Goal: Information Seeking & Learning: Learn about a topic

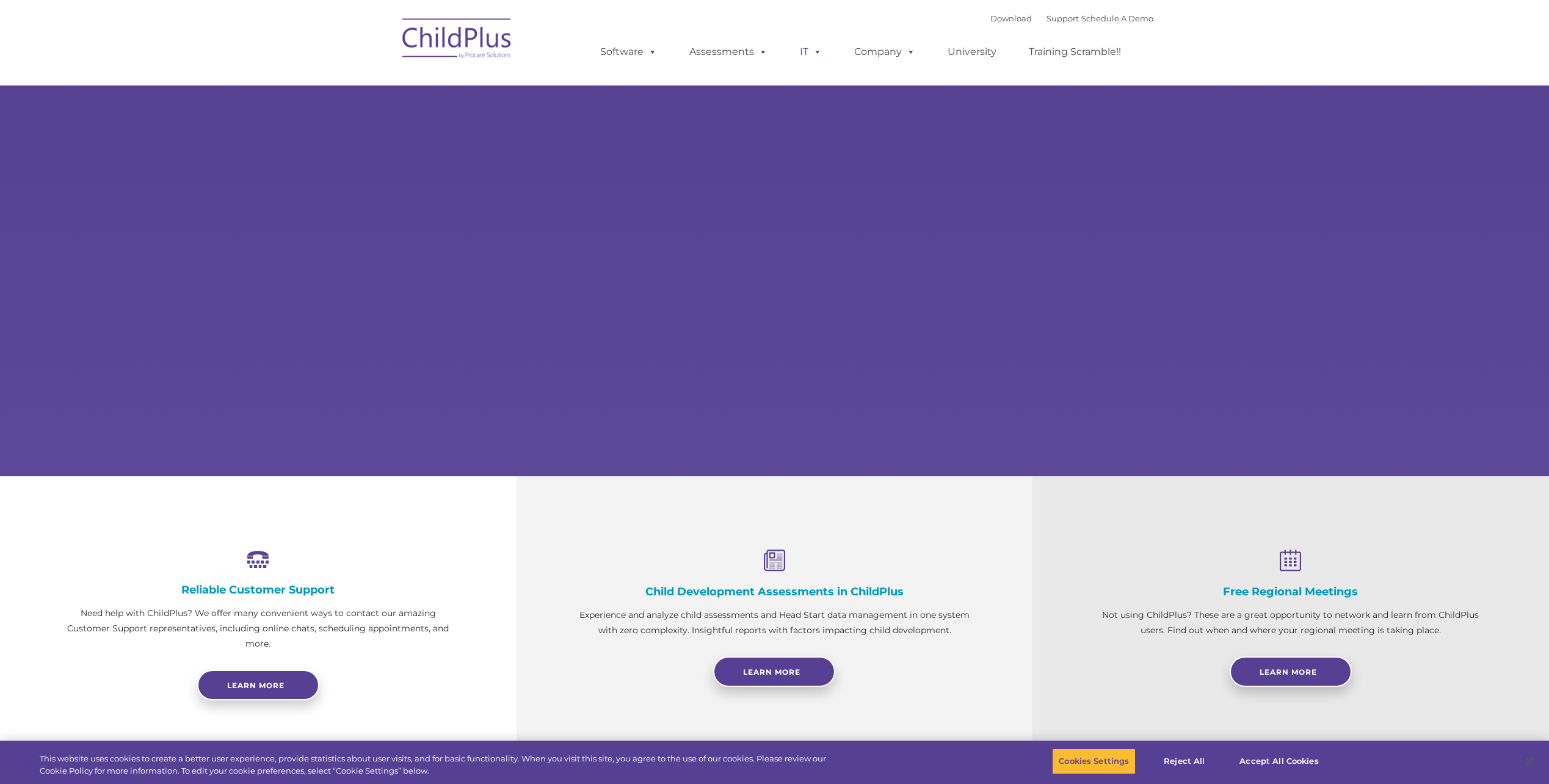
select select "MEDIUM"
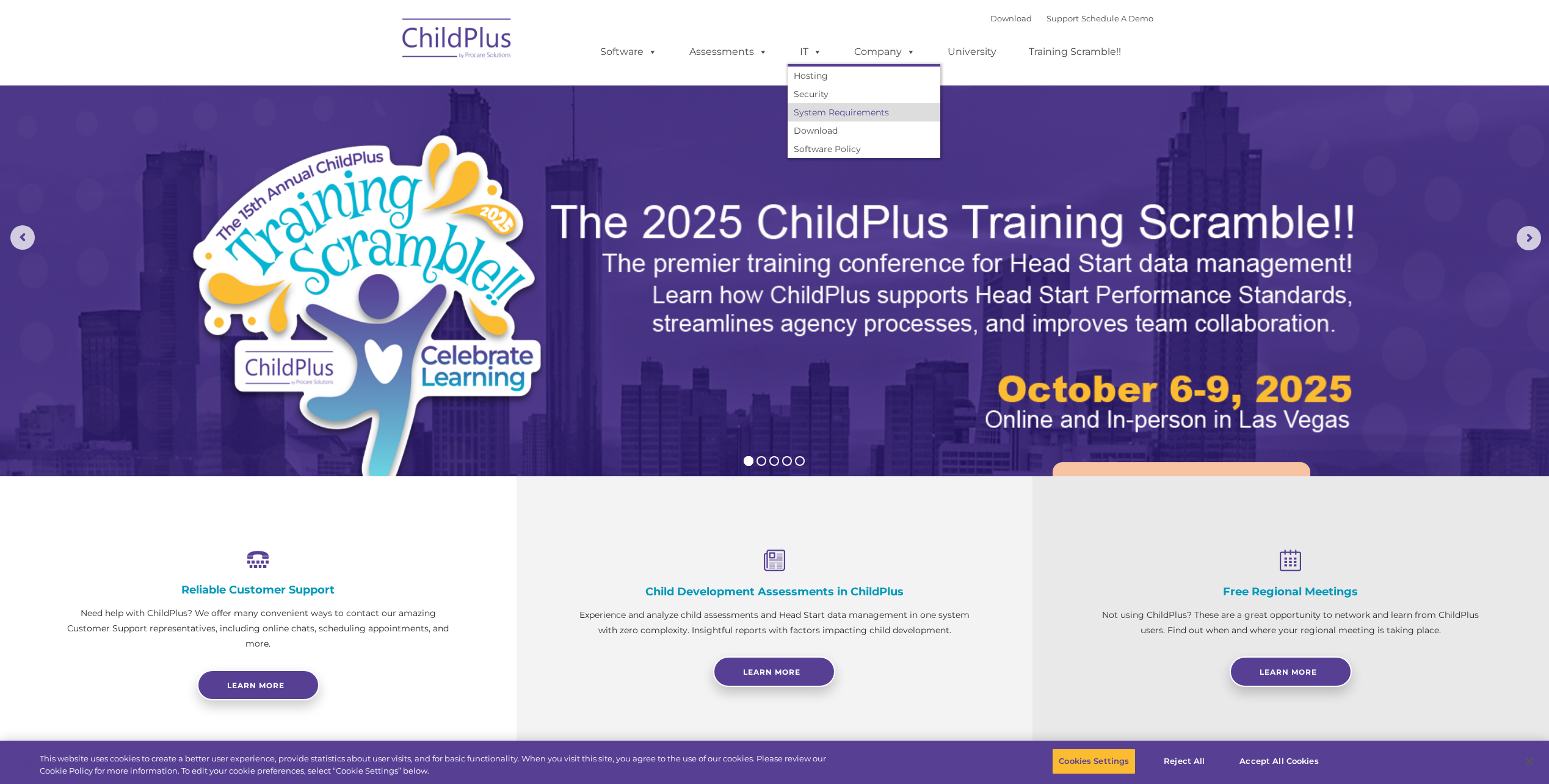
click at [826, 110] on link "System Requirements" at bounding box center [864, 112] width 153 height 18
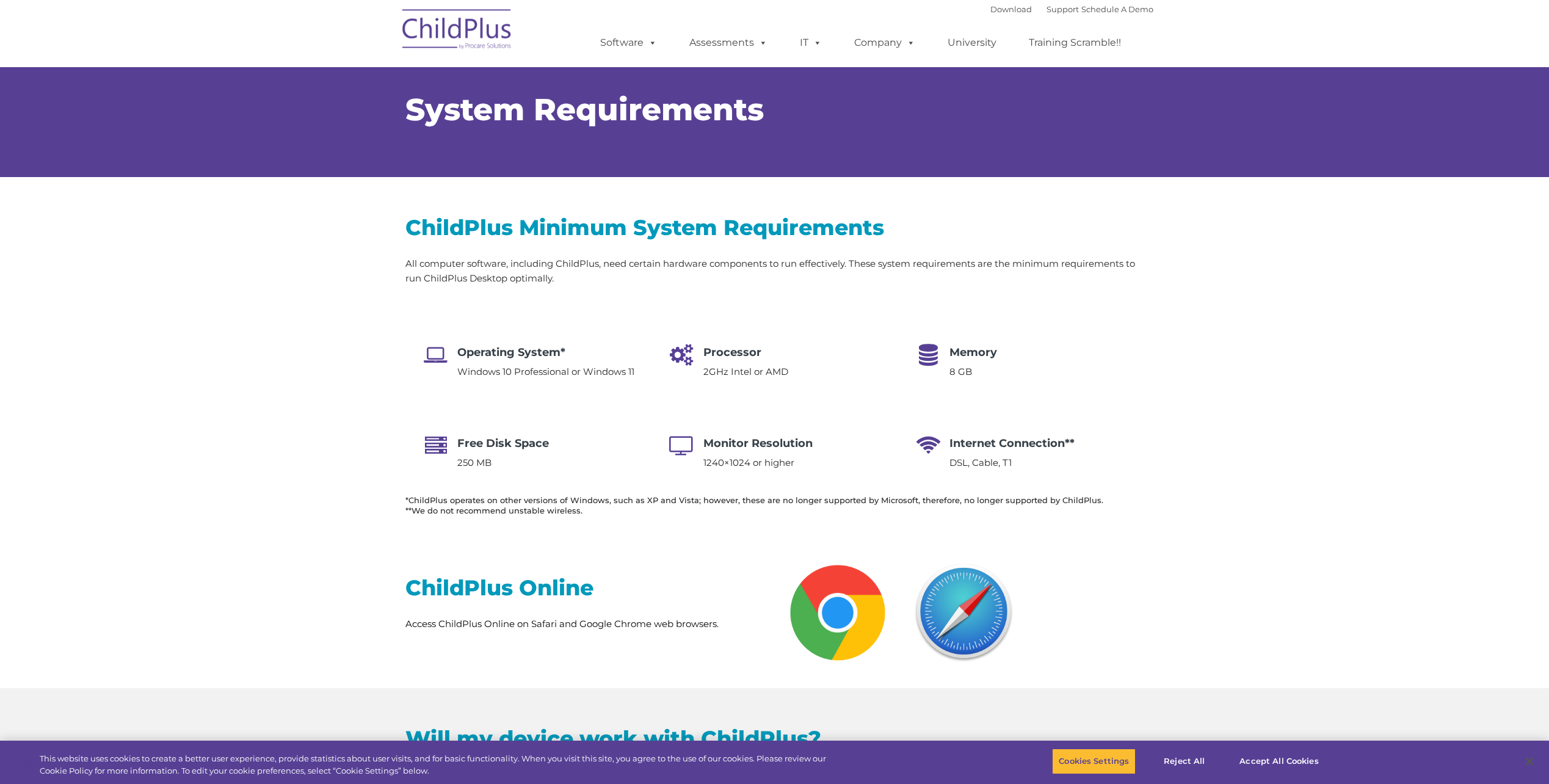
scroll to position [223, 0]
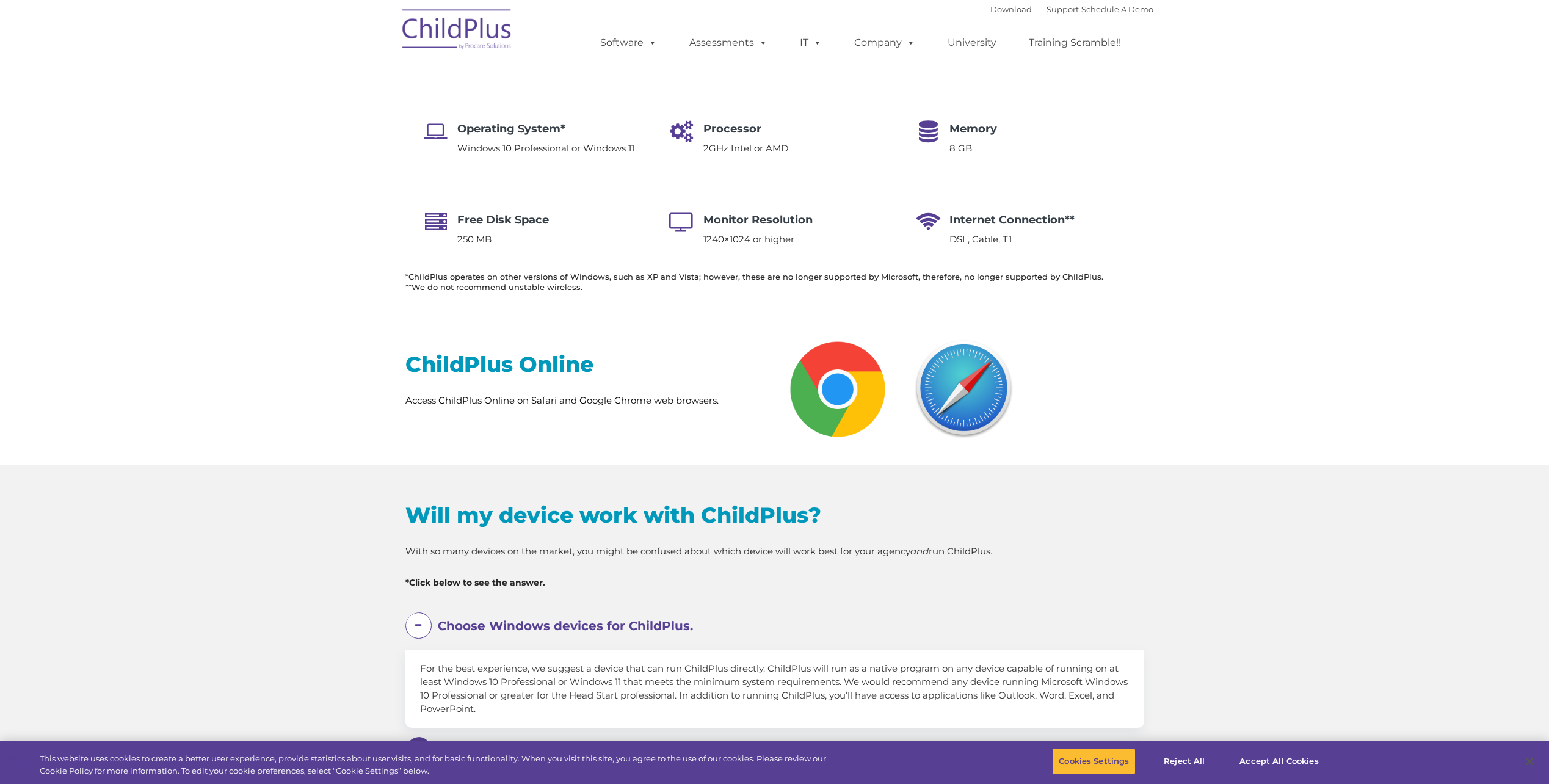
select select "MEDIUM"
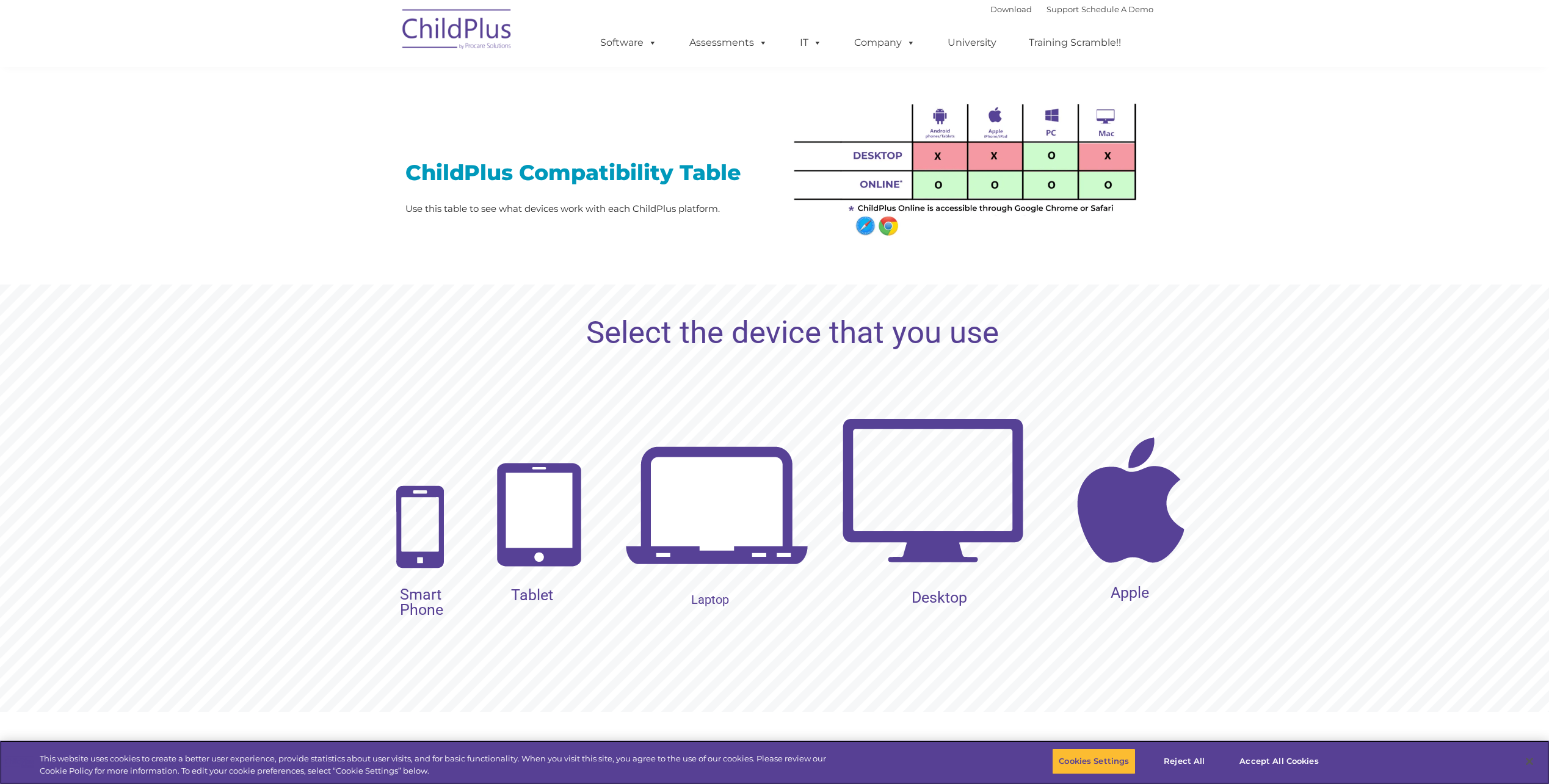
scroll to position [979, 0]
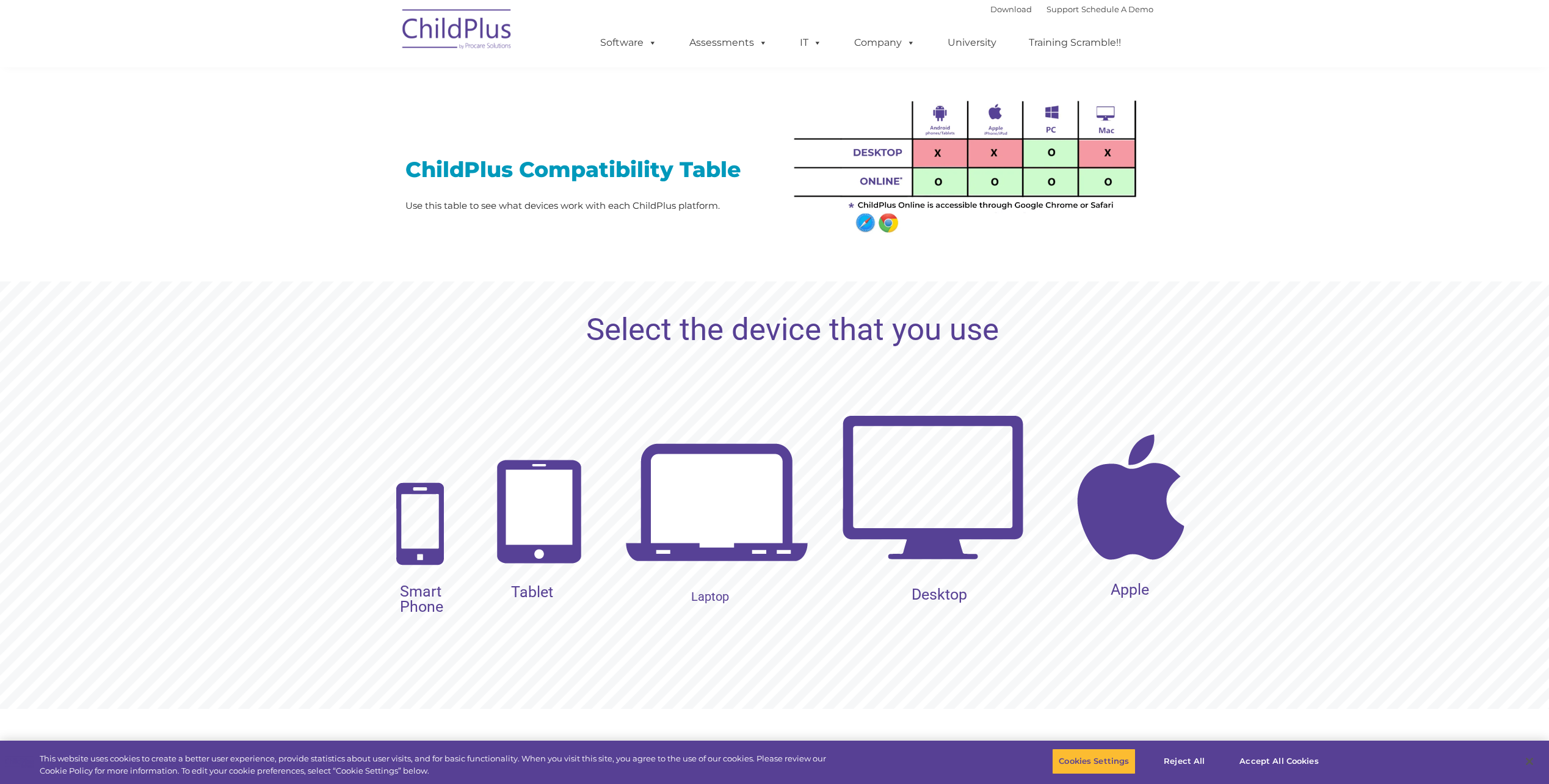
click at [537, 503] on img at bounding box center [539, 511] width 99 height 117
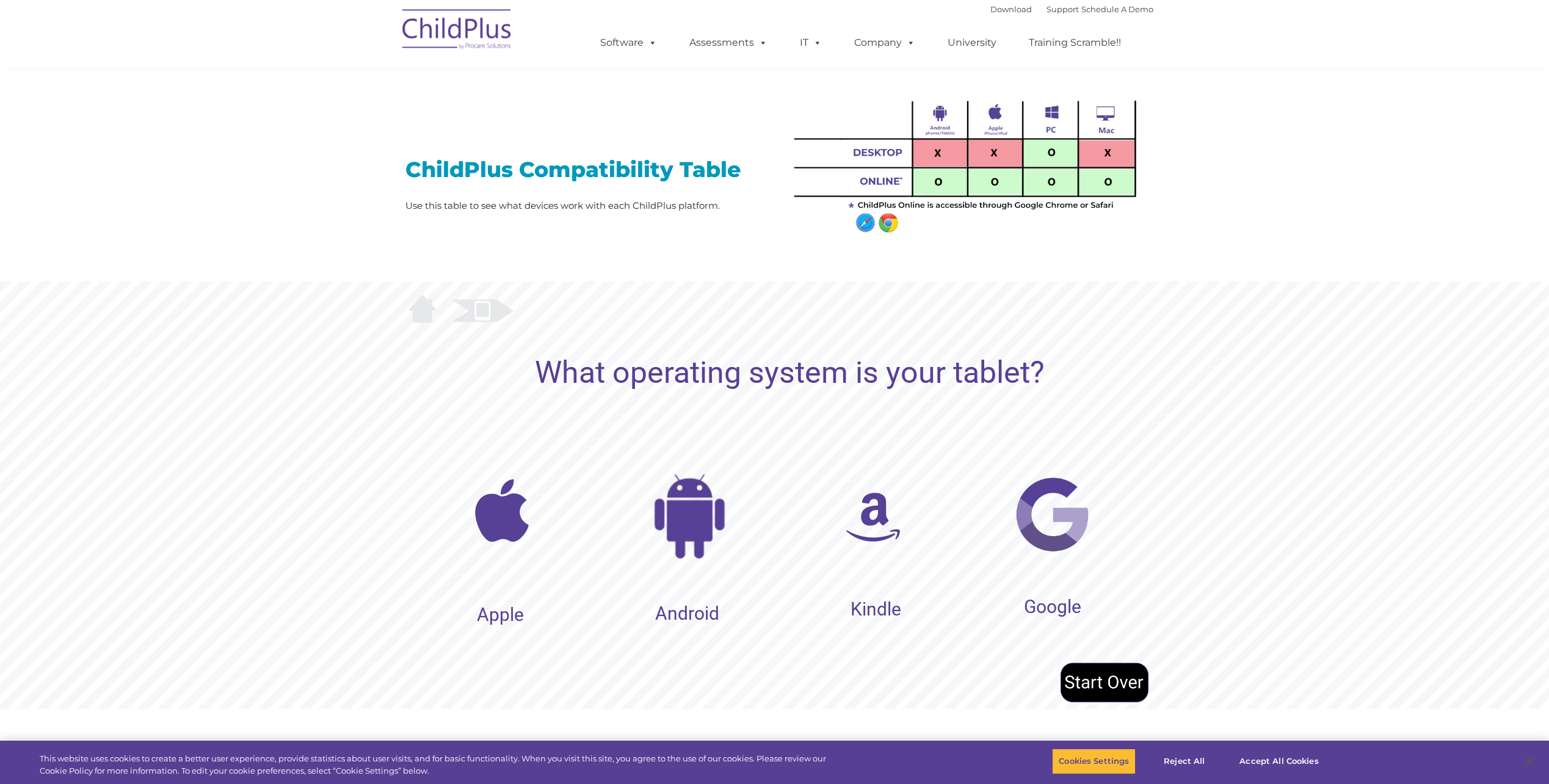
click at [501, 510] on img at bounding box center [501, 510] width 92 height 92
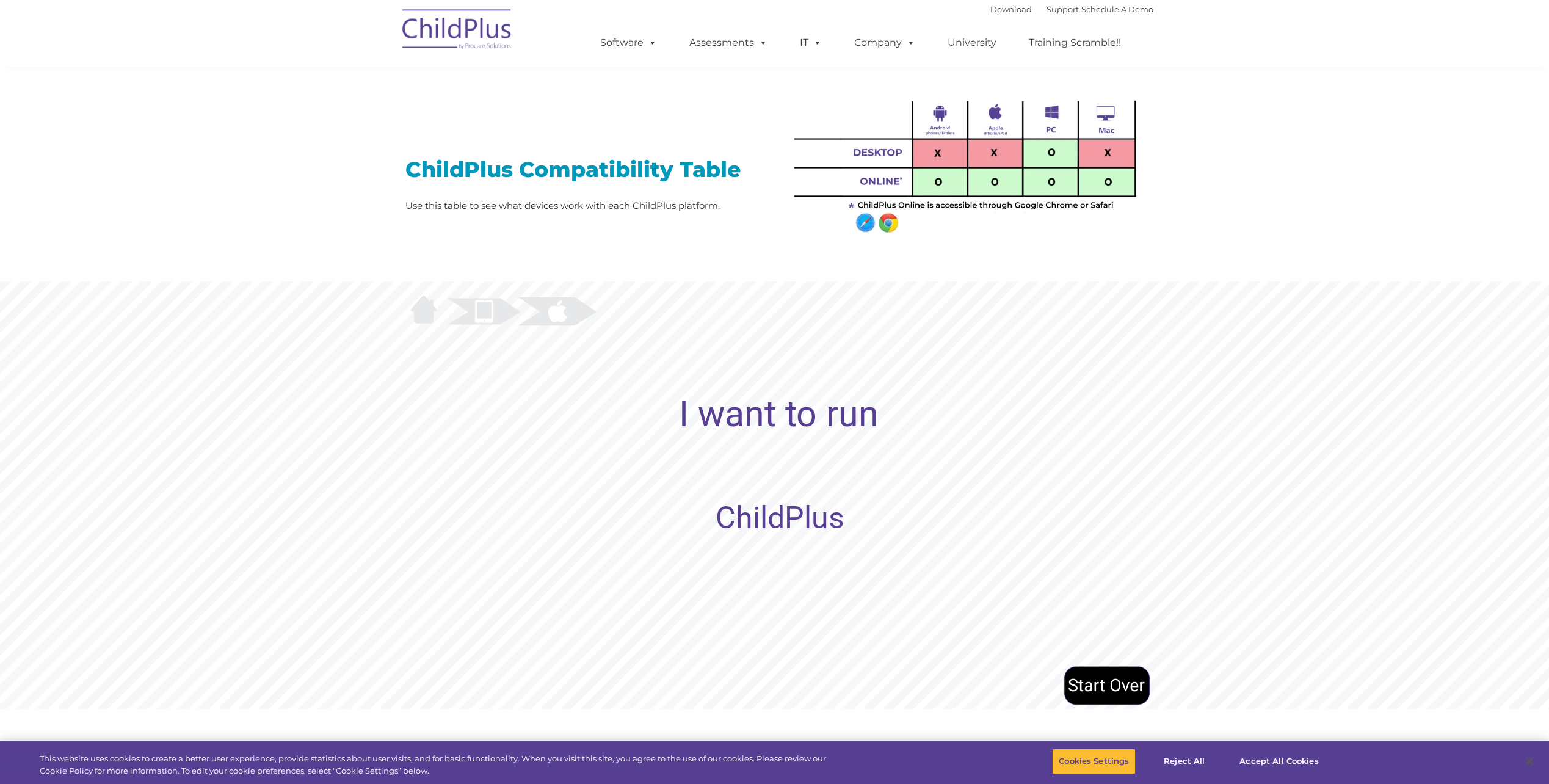
click at [772, 520] on rs-layer "ChildPlus" at bounding box center [780, 518] width 129 height 15
